Goal: Transaction & Acquisition: Download file/media

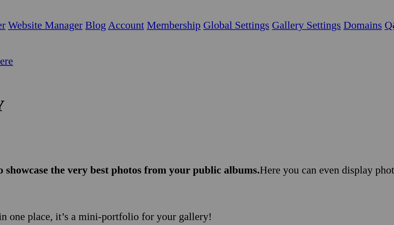
select select "800"
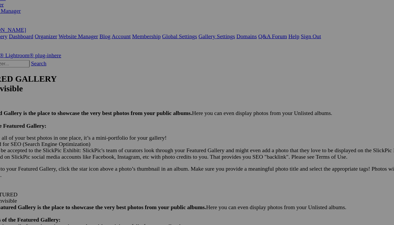
type textarea "<!-- SlickPic.com image hosting. HTML Bulk Share code Starts Here --> <div styl…"
type textarea "[URL=https://www.slickpic.com/share/lMN5jZD4FxIIxj/albums/Album-2025-08-14-114/…"
type textarea "https://bulk-share.slickpic.com/album/share/lMN5jZD4FxIIxj/22821107.0/800/p/IMG…"
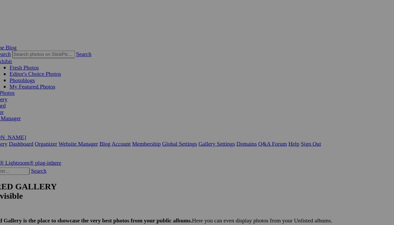
scroll to position [0, 36]
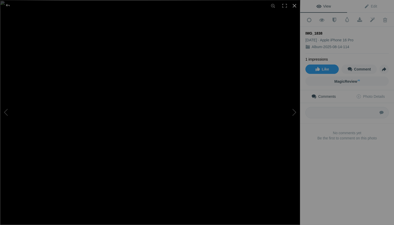
click at [297, 6] on div at bounding box center [294, 5] width 11 height 11
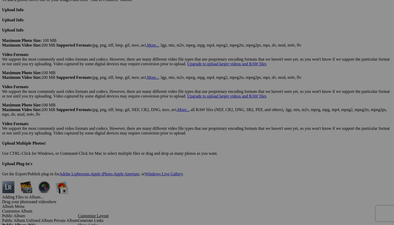
scroll to position [1309, 0]
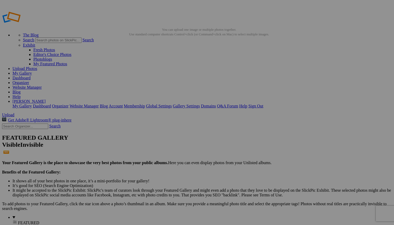
scroll to position [0, 0]
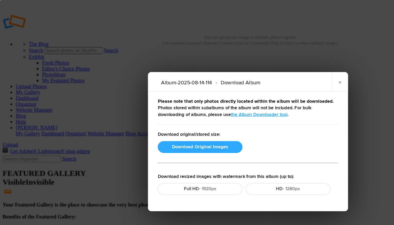
click at [156, 120] on button "Download Original Images" at bounding box center [158, 116] width 67 height 9
